Goal: Navigation & Orientation: Find specific page/section

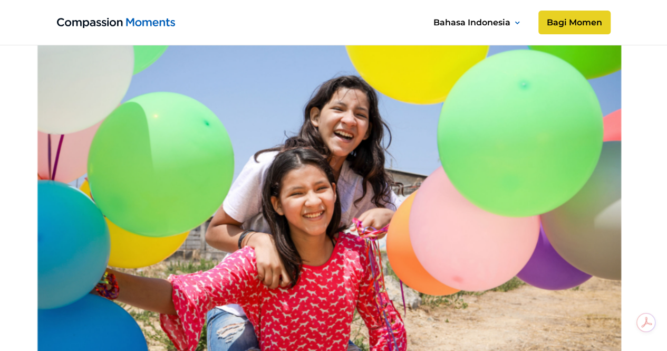
scroll to position [196, 0]
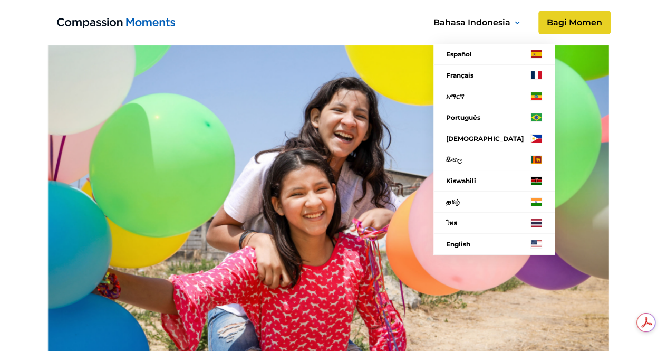
click at [554, 22] on nav "Español Français አማርኛ Language Português Filipino සිංහල Kiswahili தமிழ் ไทย Eng…" at bounding box center [491, 135] width 152 height 266
click at [493, 18] on div "Bahasa Indonesia" at bounding box center [471, 22] width 77 height 14
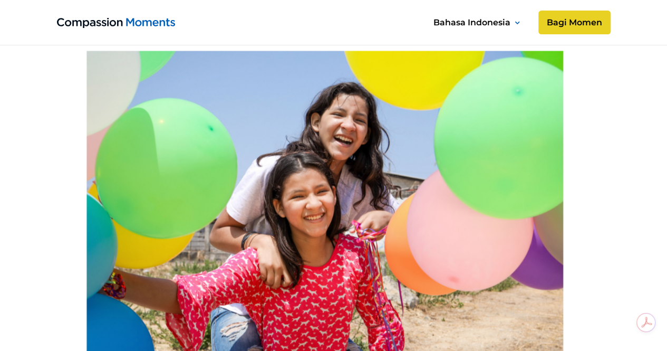
scroll to position [259, 0]
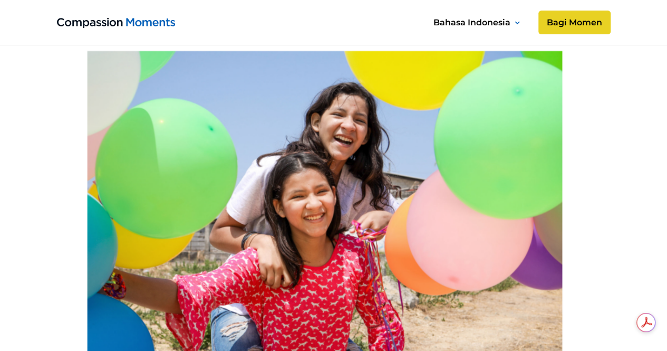
drag, startPoint x: 527, startPoint y: 211, endPoint x: 532, endPoint y: 105, distance: 106.1
click at [532, 105] on image at bounding box center [334, 252] width 686 height 457
click at [160, 17] on link "home" at bounding box center [116, 22] width 118 height 14
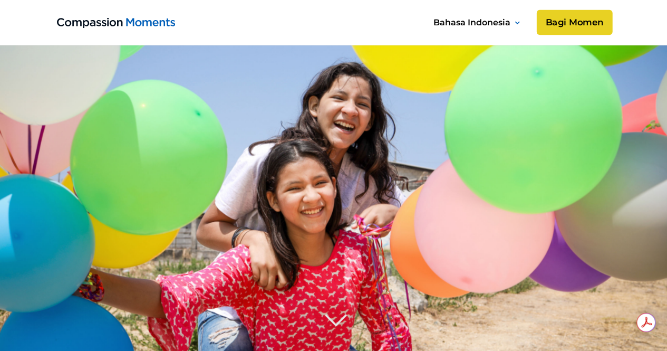
click at [591, 13] on link "Bagi Momen" at bounding box center [574, 22] width 76 height 25
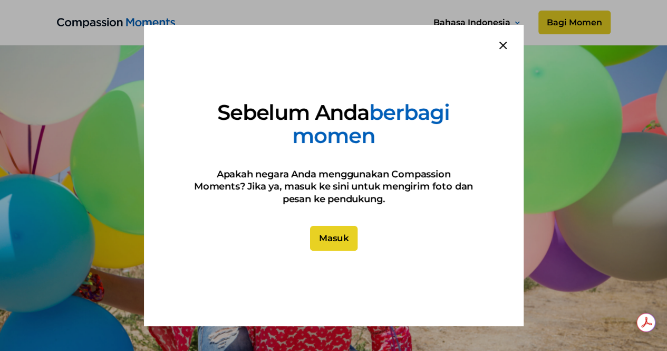
click at [335, 247] on link "Masuk" at bounding box center [332, 238] width 47 height 25
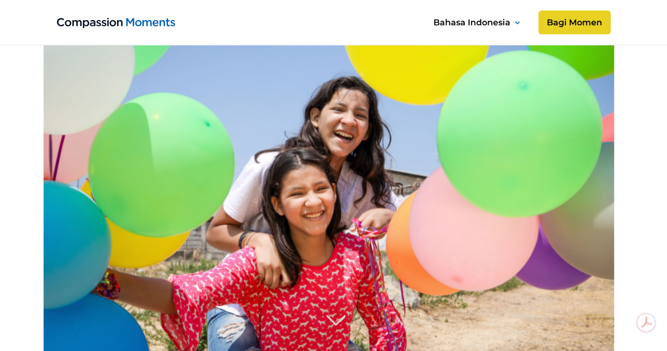
scroll to position [227, 0]
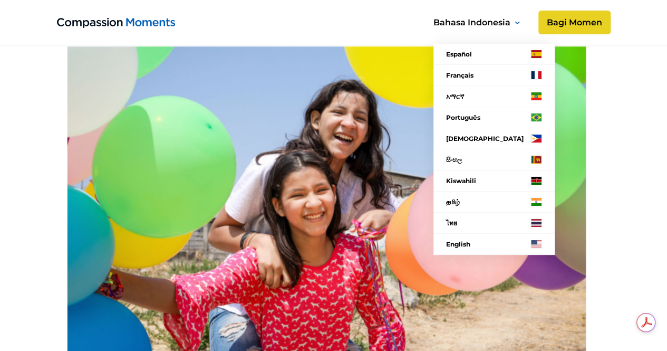
click at [489, 22] on div "Bahasa Indonesia" at bounding box center [471, 22] width 77 height 14
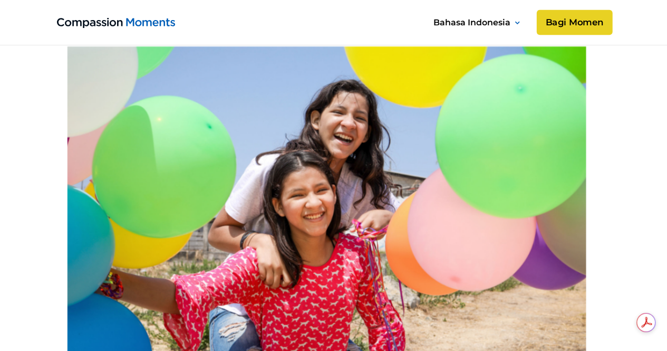
click at [568, 15] on link "Bagi Momen" at bounding box center [574, 22] width 76 height 25
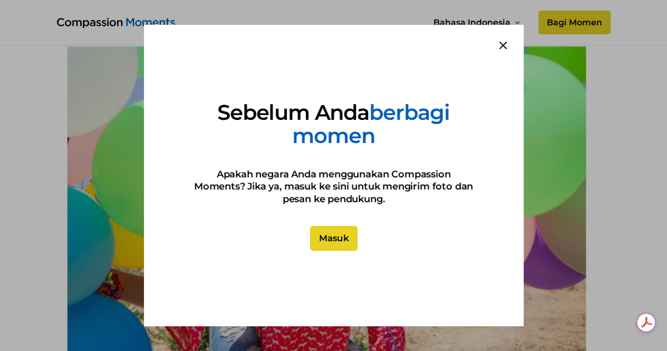
click at [331, 239] on link "Masuk" at bounding box center [332, 238] width 47 height 25
